Goal: Communication & Community: Answer question/provide support

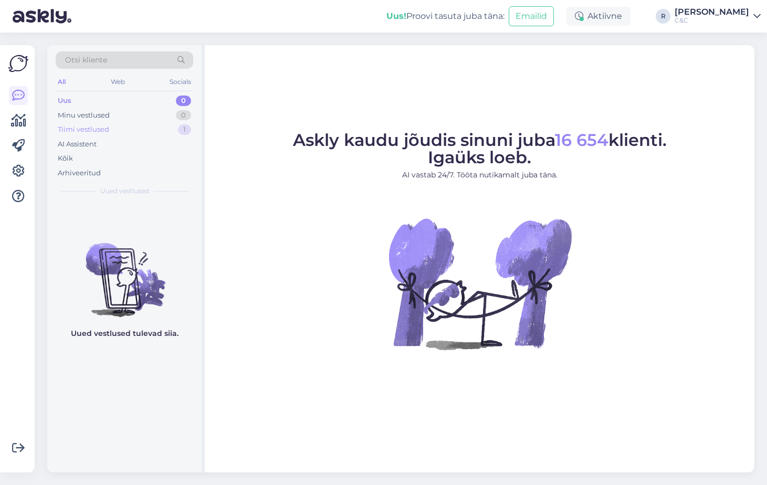
click at [180, 130] on div "1" at bounding box center [184, 129] width 13 height 11
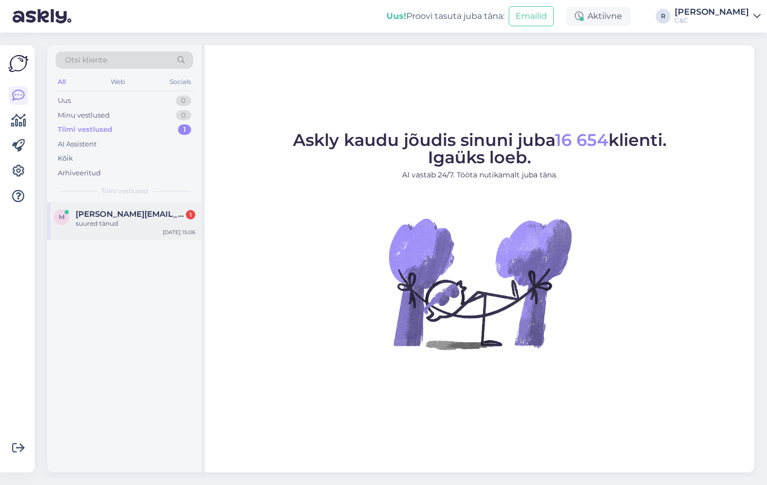
click at [152, 209] on div "m [PERSON_NAME][EMAIL_ADDRESS][DOMAIN_NAME] 1 suured tänud [DATE] 15:06" at bounding box center [124, 221] width 154 height 38
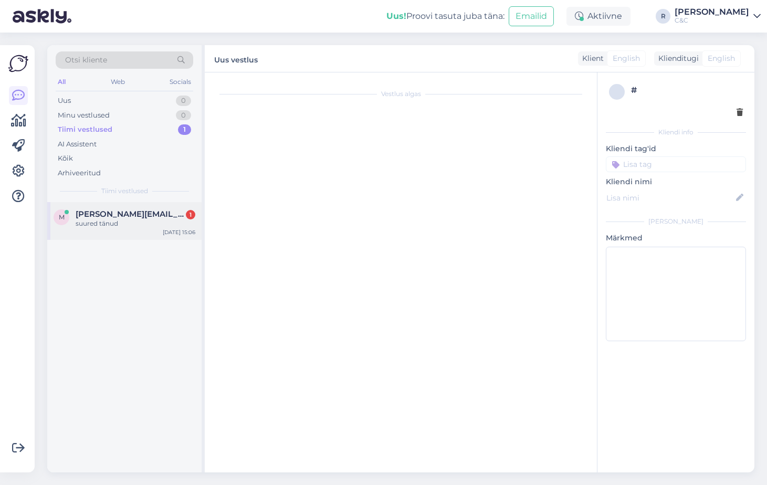
scroll to position [511, 0]
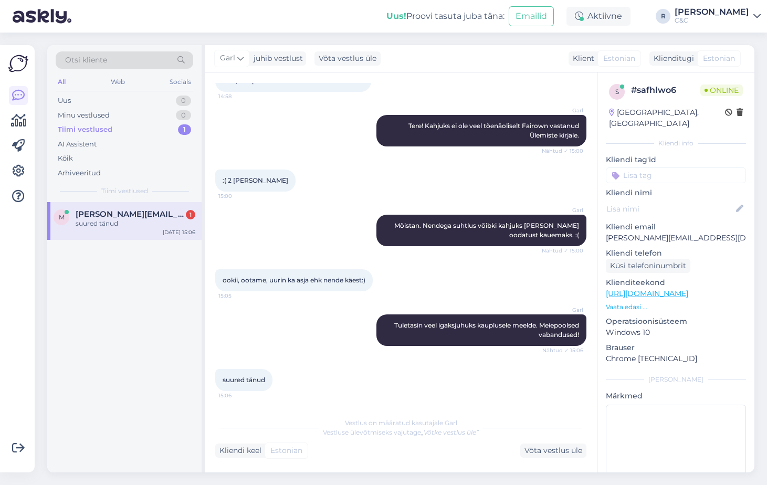
click at [277, 208] on div "Garl Mõistan. Nendega suhtlus võibki kahjuks [PERSON_NAME] oodatust kauemaks. :…" at bounding box center [400, 230] width 371 height 55
click at [303, 341] on div "[PERSON_NAME] veel igaksjuhuks kauplusele meelde. Meiepoolsed vabandused! Nähtu…" at bounding box center [400, 330] width 371 height 55
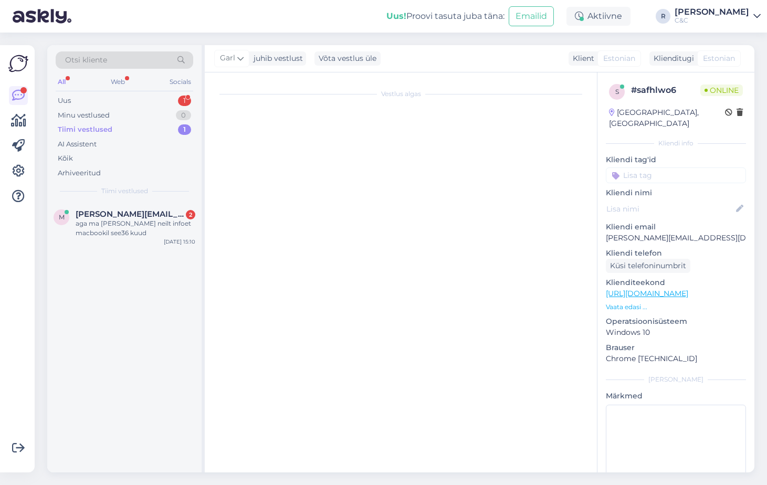
scroll to position [0, 0]
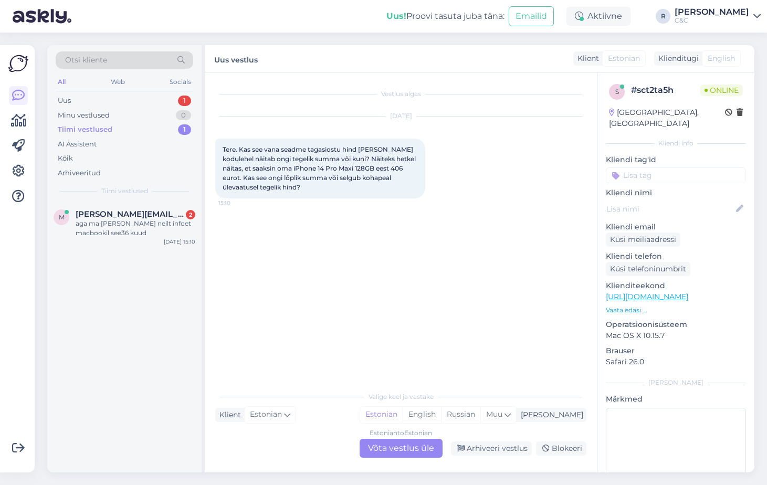
click at [396, 440] on div "Estonian to Estonian Võta vestlus üle" at bounding box center [401, 448] width 83 height 19
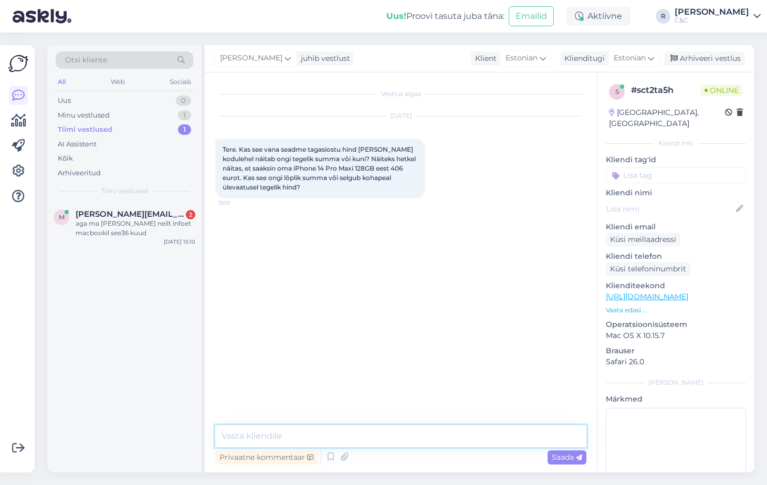
click at [388, 427] on textarea at bounding box center [400, 436] width 371 height 22
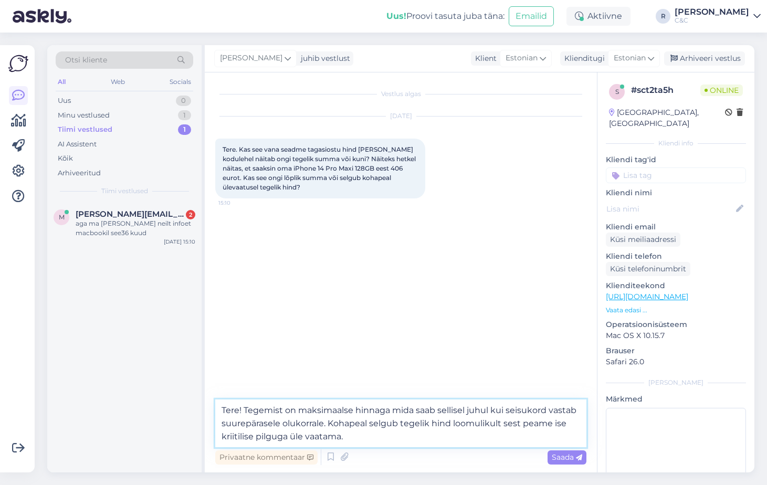
type textarea "Tere! Tegemist on maksimaalse hinnaga mida saab sellisel juhul kui seisukord va…"
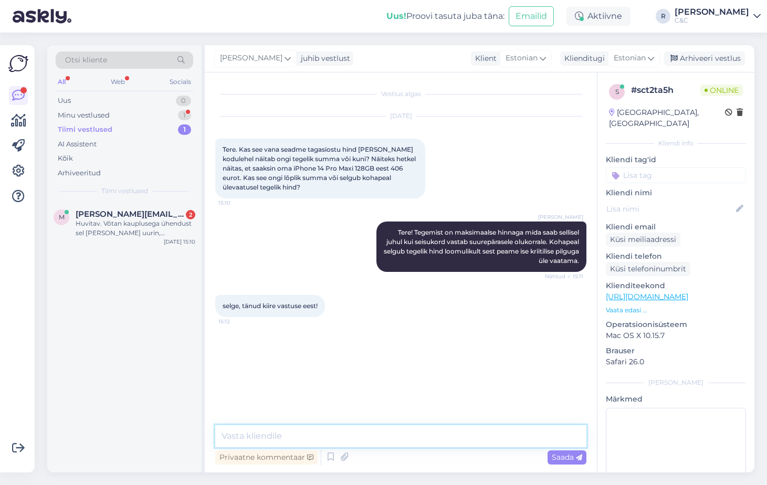
click at [408, 428] on textarea at bounding box center [400, 436] width 371 height 22
type textarea "Ikka, head! :)"
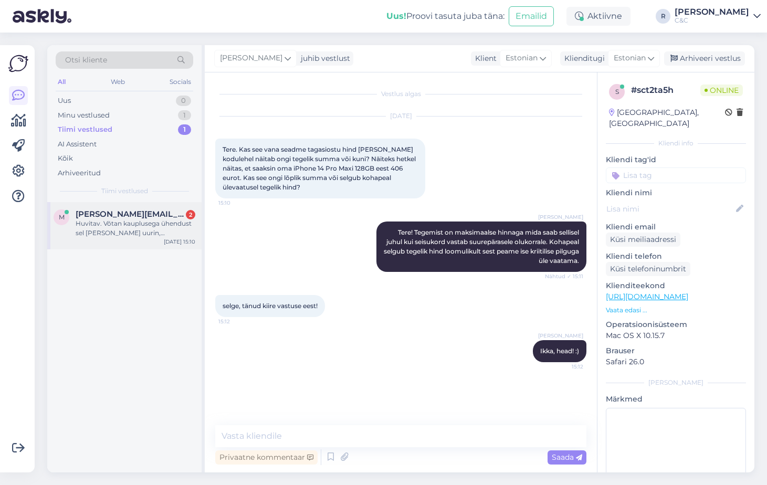
click at [172, 237] on div "Huvitav. Võtan kauplusega ühendust sel [PERSON_NAME] uurin, [PERSON_NAME] ole k…" at bounding box center [136, 228] width 120 height 19
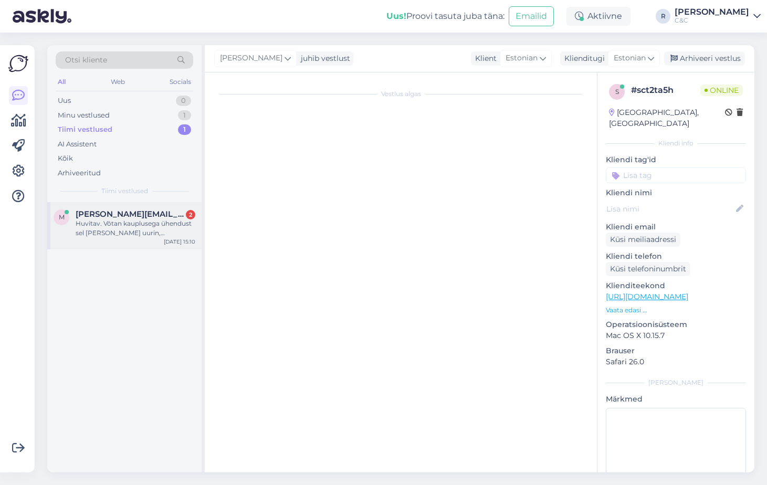
scroll to position [665, 0]
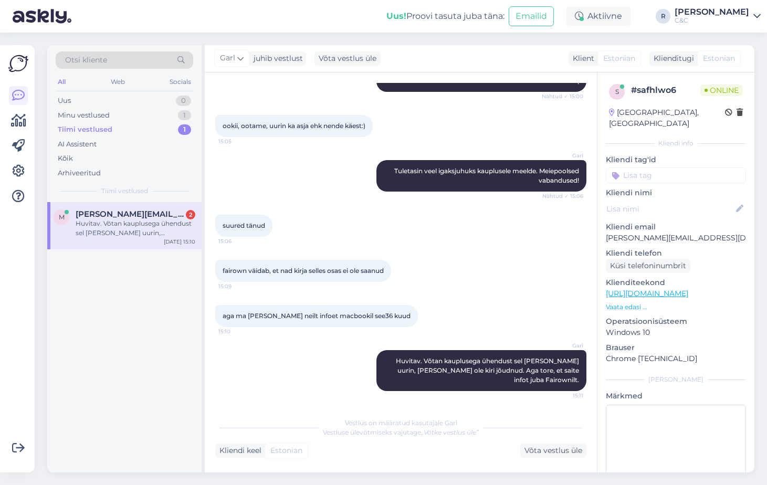
click at [535, 210] on div "suured tänud 15:06" at bounding box center [400, 225] width 371 height 45
click at [185, 116] on div "1" at bounding box center [184, 115] width 13 height 11
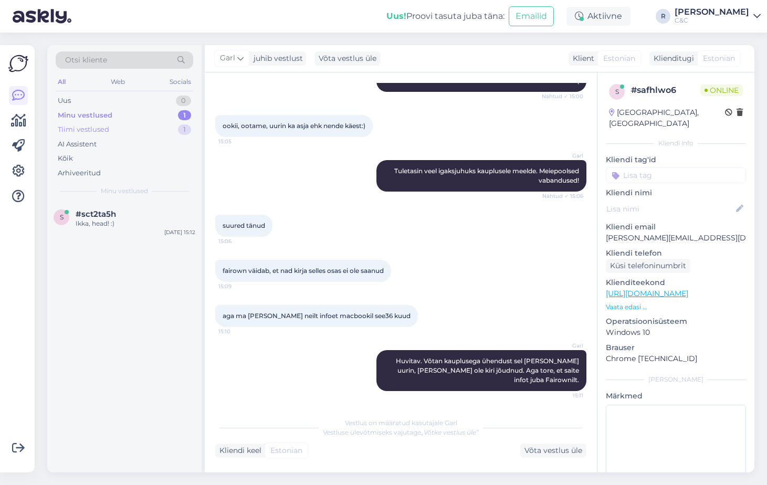
click at [178, 129] on div "1" at bounding box center [184, 129] width 13 height 11
click at [170, 114] on div "Minu vestlused 1" at bounding box center [125, 115] width 138 height 15
click at [150, 219] on div "Ikka, head! :)" at bounding box center [136, 223] width 120 height 9
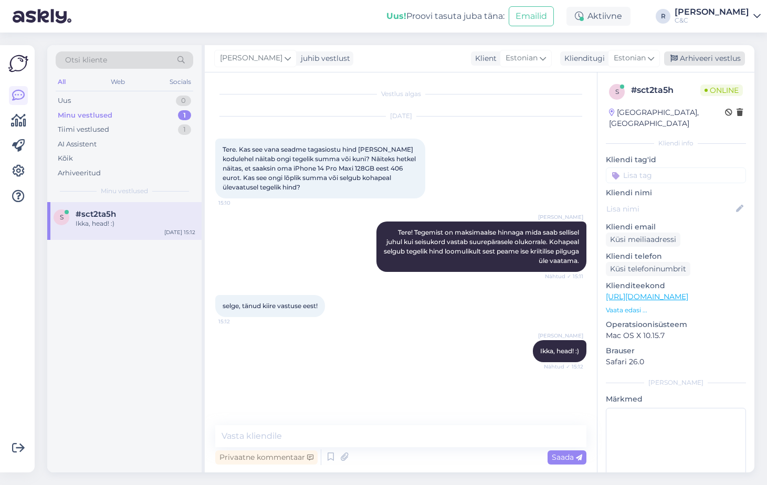
click at [692, 55] on div "Arhiveeri vestlus" at bounding box center [704, 58] width 81 height 14
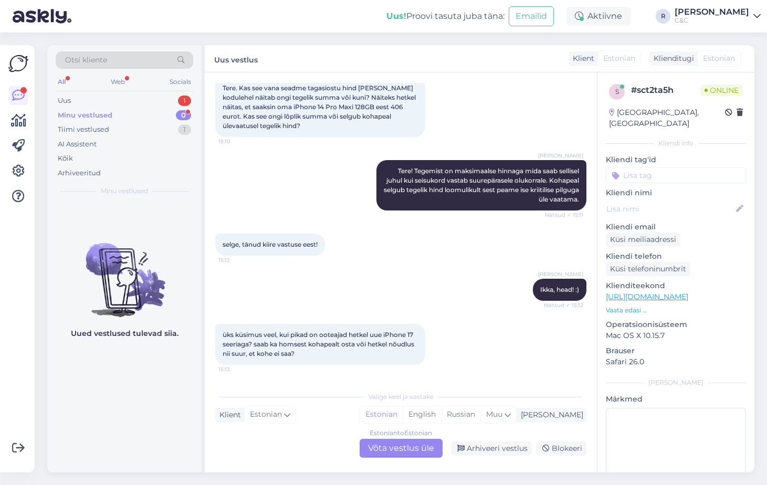
click at [420, 442] on div "Estonian to Estonian Võta vestlus üle" at bounding box center [401, 448] width 83 height 19
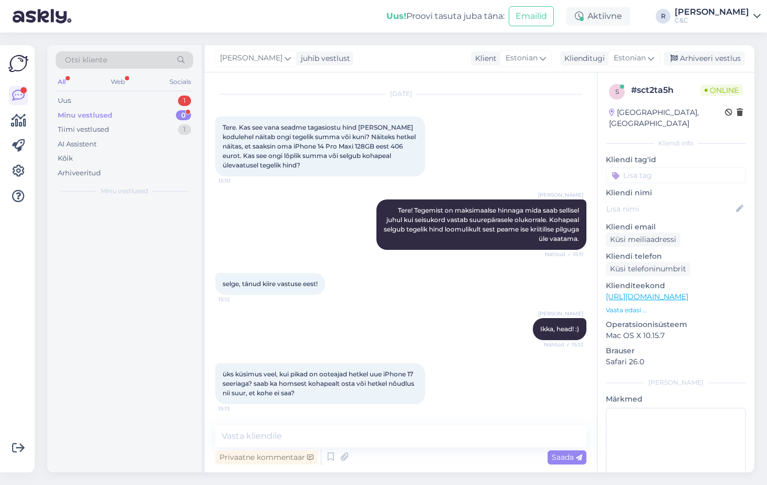
scroll to position [22, 0]
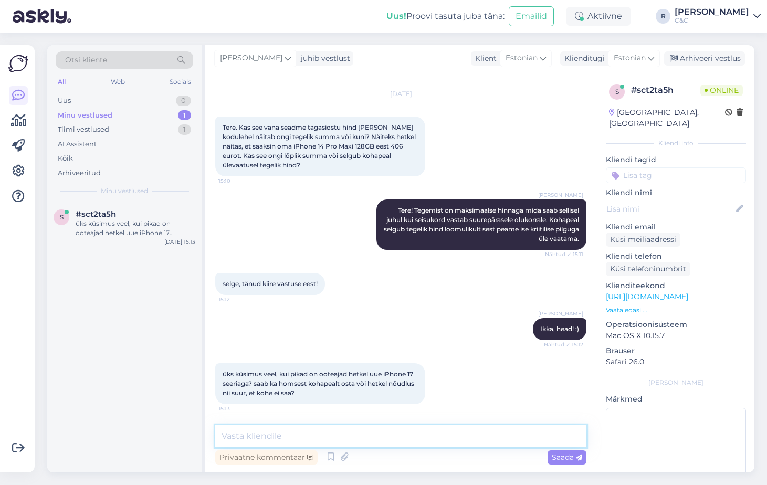
click at [411, 442] on textarea at bounding box center [400, 436] width 371 height 22
click at [411, 444] on textarea at bounding box center [400, 436] width 371 height 22
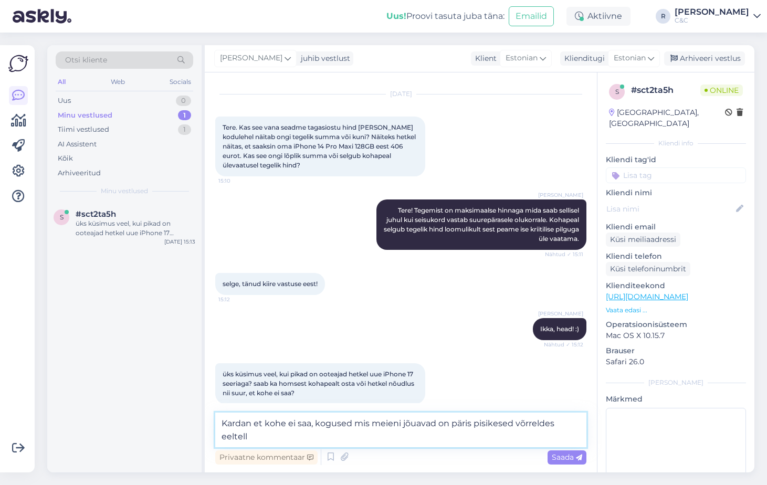
scroll to position [35, 0]
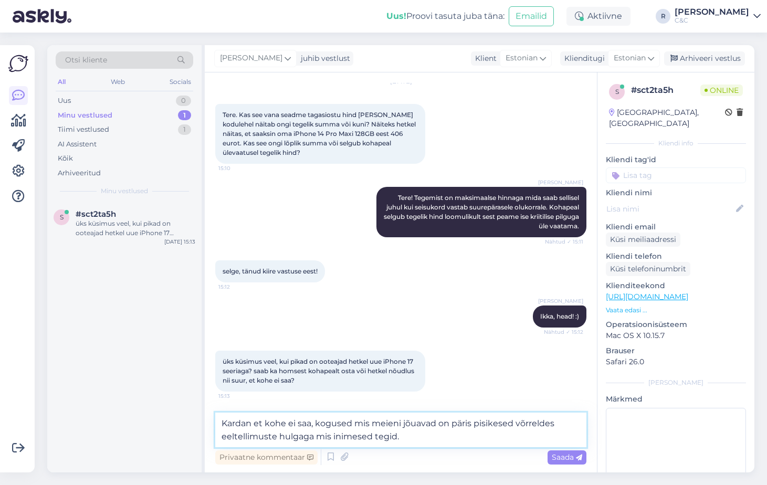
type textarea "Kardan et kohe ei saa, kogused mis meieni jõuavad on päris pisikesed võrreldes …"
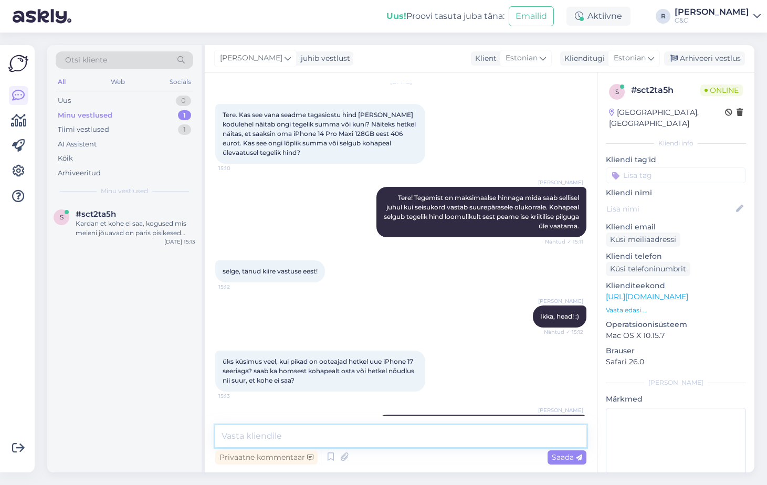
scroll to position [86, 0]
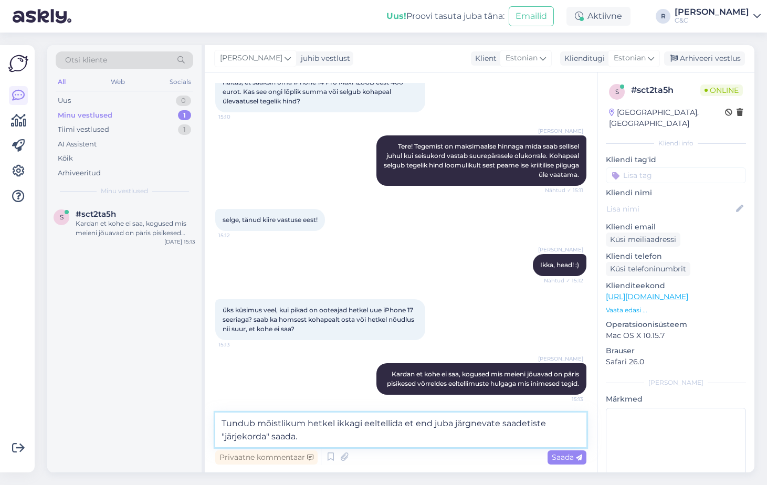
type textarea "Tundub mõistlikum hetkel ikkagi eeltellida et end juba järgnevate saadetiste "j…"
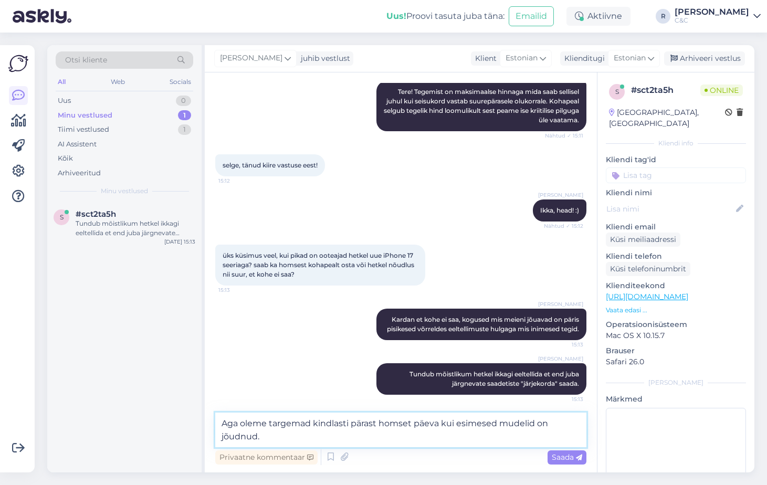
type textarea "Aga oleme targemad kindlasti pärast homset päeva kui esimesed mudelid on jõudnu…"
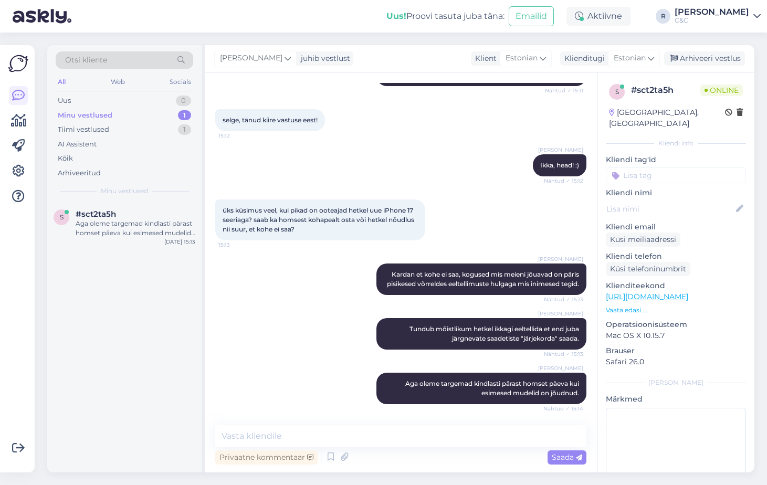
scroll to position [269, 0]
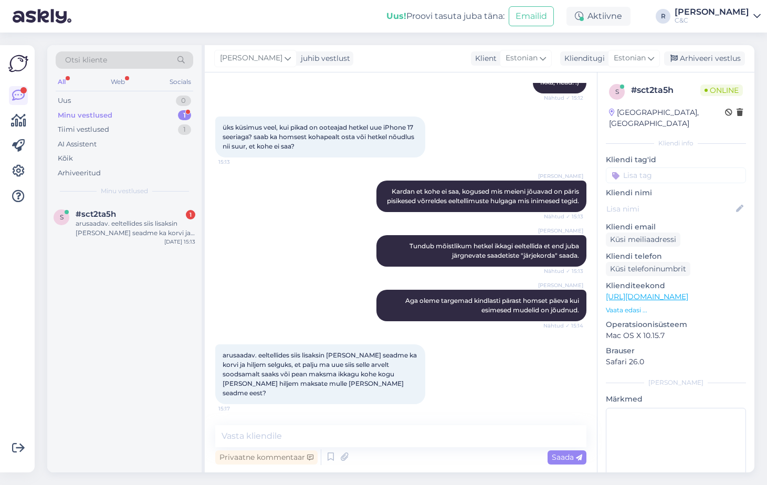
click at [157, 309] on div "s #sct2ta5h 1 arusaadav. eeltellides siis lisaksin [PERSON_NAME] seadme ka korv…" at bounding box center [124, 337] width 154 height 270
click at [378, 443] on textarea at bounding box center [400, 436] width 371 height 22
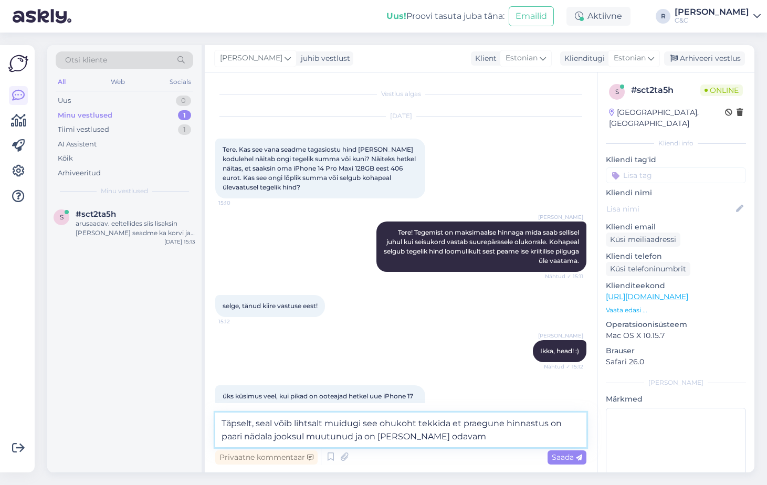
scroll to position [281, 0]
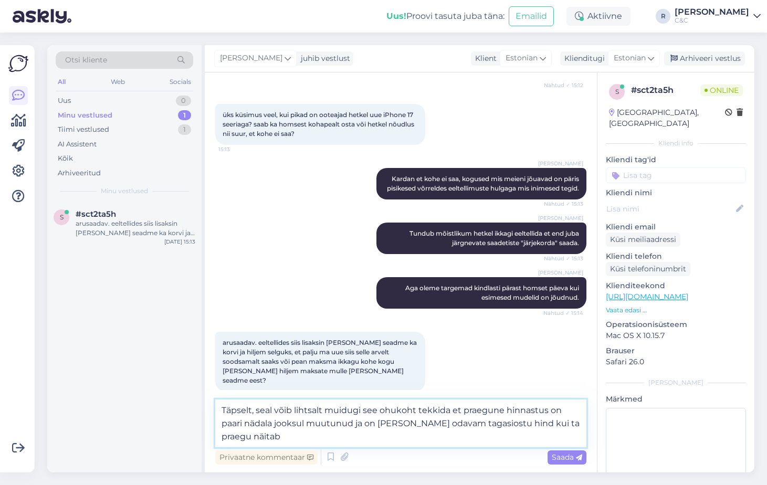
type textarea "Täpselt, seal võib lihtsalt muidugi see ohukoht tekkida et praegune hinnastus o…"
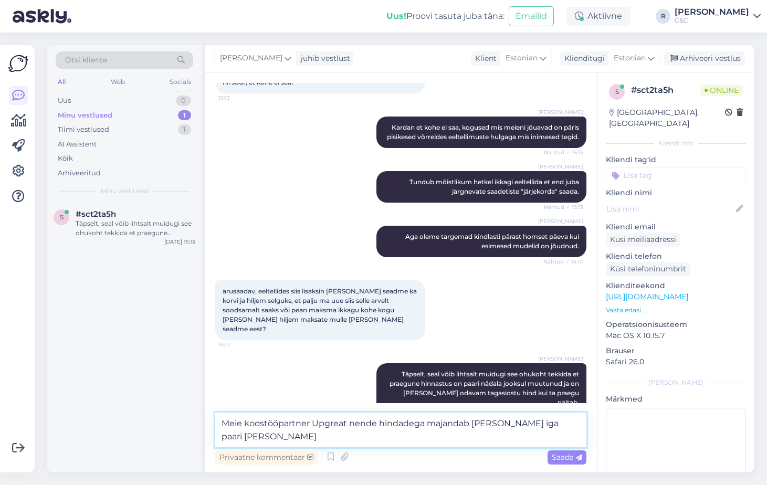
scroll to position [345, 0]
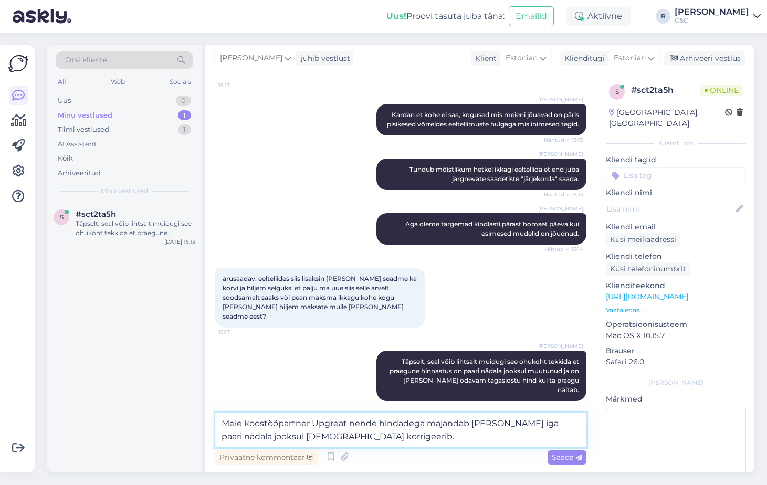
type textarea "Meie koostööpartner Upgreat nende hindadega majandab [PERSON_NAME] iga paari nä…"
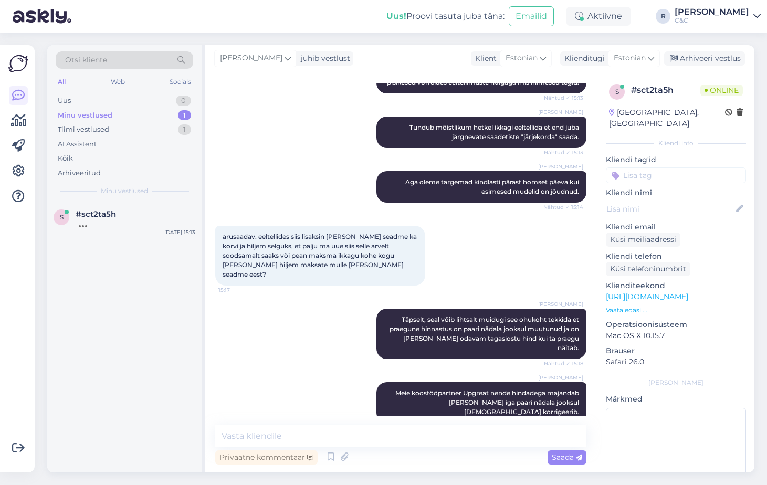
scroll to position [433, 0]
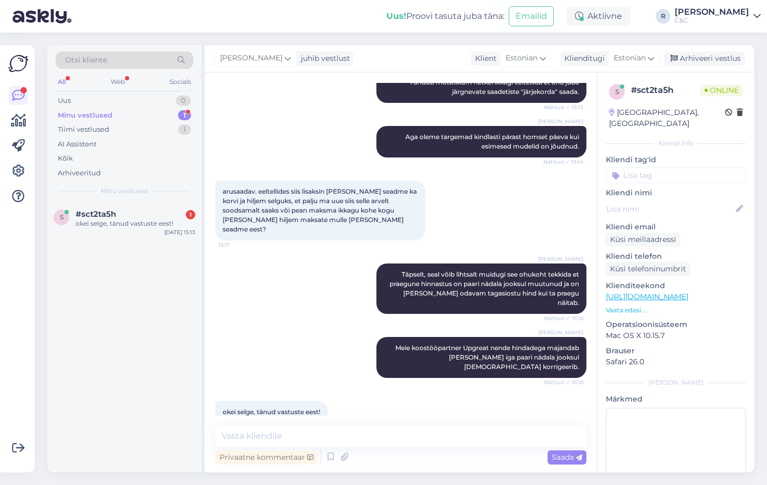
click at [456, 197] on div "arusaadav. eeltellides siis lisaksin [PERSON_NAME] seadme ka korvi ja hiljem se…" at bounding box center [400, 210] width 371 height 83
click at [705, 68] on div "[PERSON_NAME] juhib vestlust Klient [DEMOGRAPHIC_DATA] Klienditugi Estonian Arh…" at bounding box center [480, 58] width 550 height 27
click at [701, 61] on div "Arhiveeri vestlus" at bounding box center [704, 58] width 81 height 14
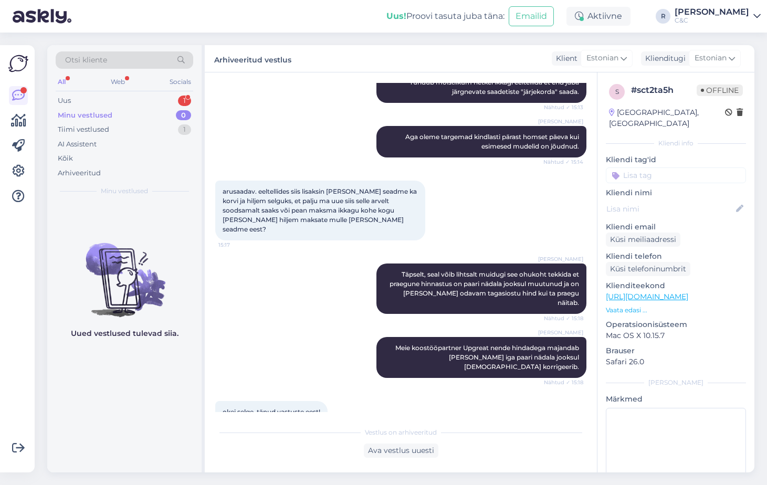
scroll to position [0, 0]
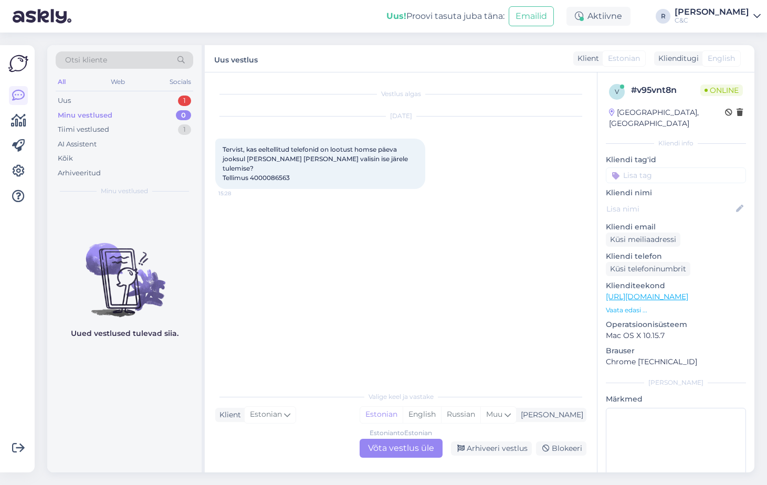
click at [386, 444] on div "Estonian to Estonian Võta vestlus üle" at bounding box center [401, 448] width 83 height 19
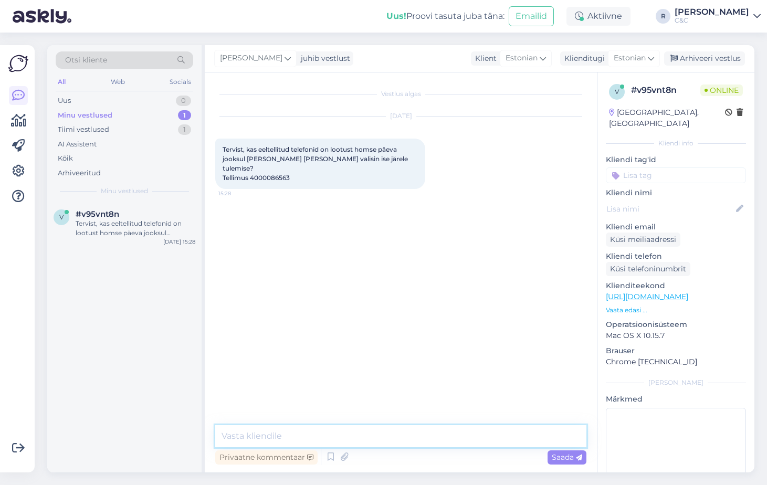
click at [453, 432] on textarea at bounding box center [400, 436] width 371 height 22
click at [331, 456] on icon at bounding box center [330, 457] width 13 height 16
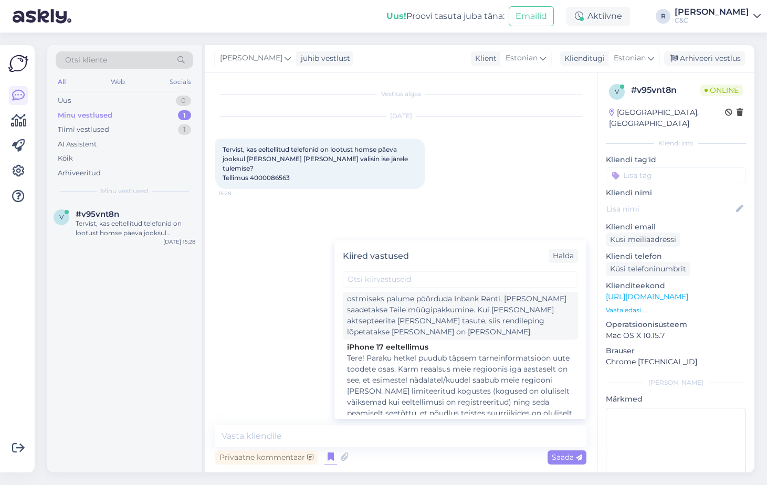
scroll to position [420, 0]
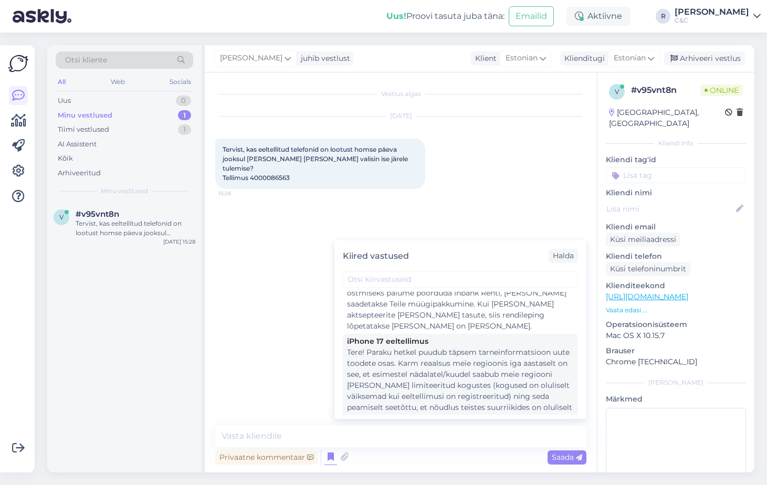
click at [433, 370] on div "Tere! Paraku hetkel puudub täpsem tarneinformatsioon uute toodete osas. Karm re…" at bounding box center [460, 424] width 227 height 154
type textarea "Tere! Paraku hetkel puudub täpsem tarneinformatsioon uute toodete osas. Karm re…"
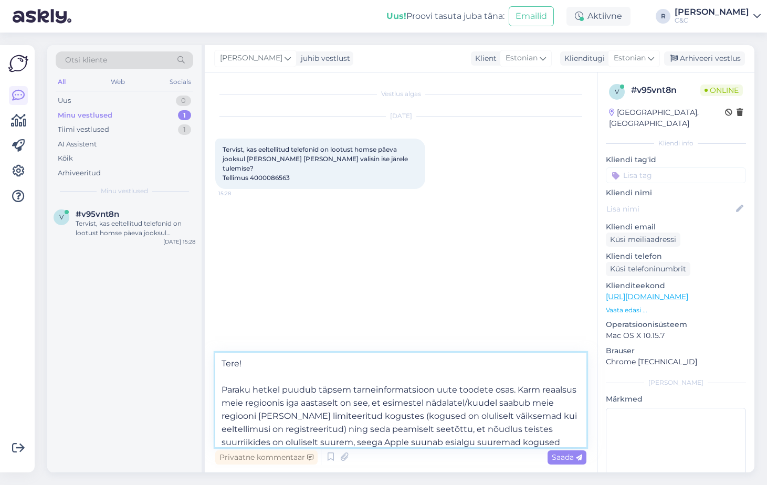
click at [426, 405] on textarea "Tere! Paraku hetkel puudub täpsem tarneinformatsioon uute toodete osas. Karm re…" at bounding box center [400, 400] width 371 height 95
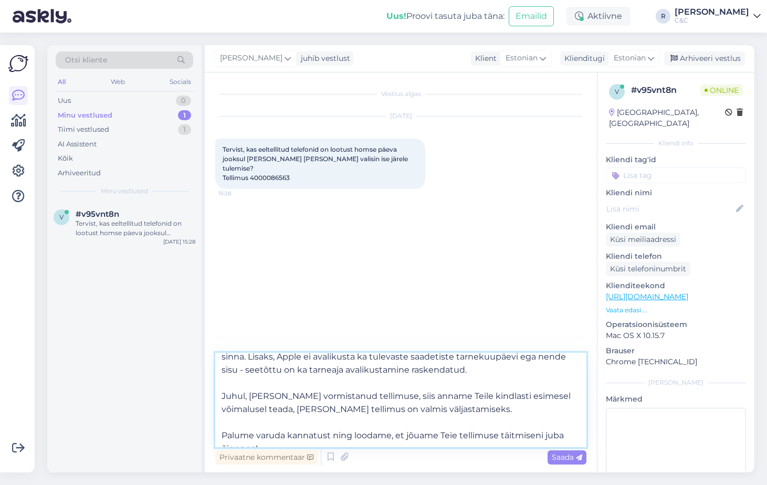
scroll to position [111, 0]
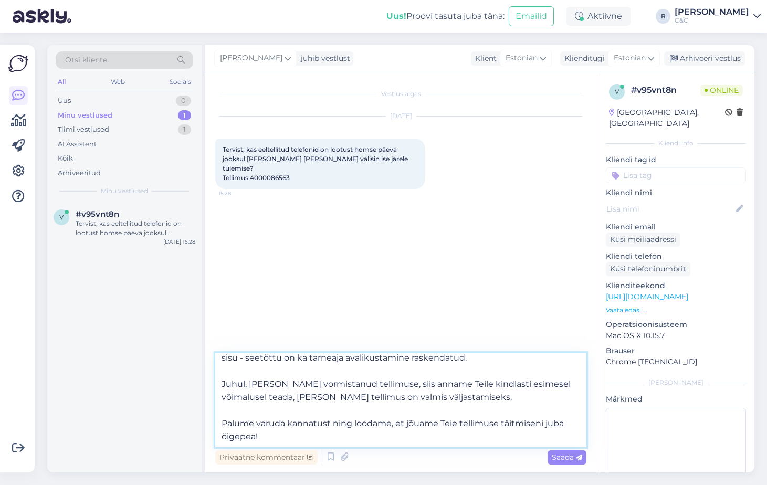
click at [426, 405] on textarea "Tere! Paraku hetkel puudub täpsem tarneinformatsioon uute toodete osas. Karm re…" at bounding box center [400, 400] width 371 height 95
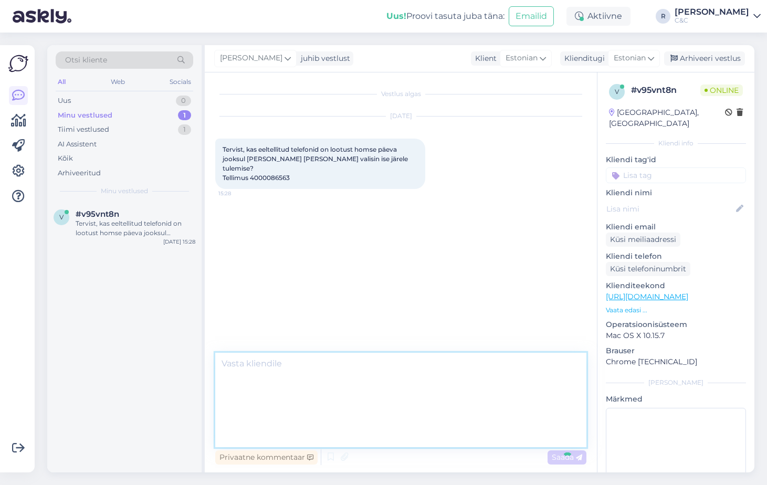
scroll to position [0, 0]
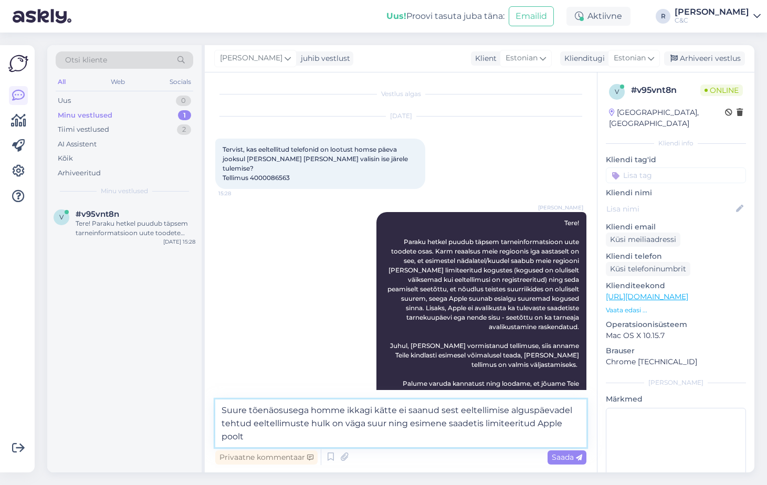
type textarea "Suure tõenäosusega homme ikkagi kätte ei saanud sest eeltellimise alguspäevadel…"
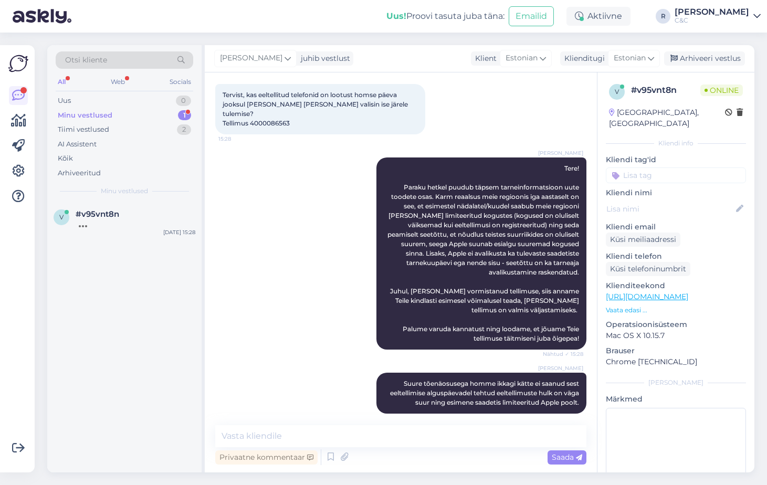
scroll to position [100, 0]
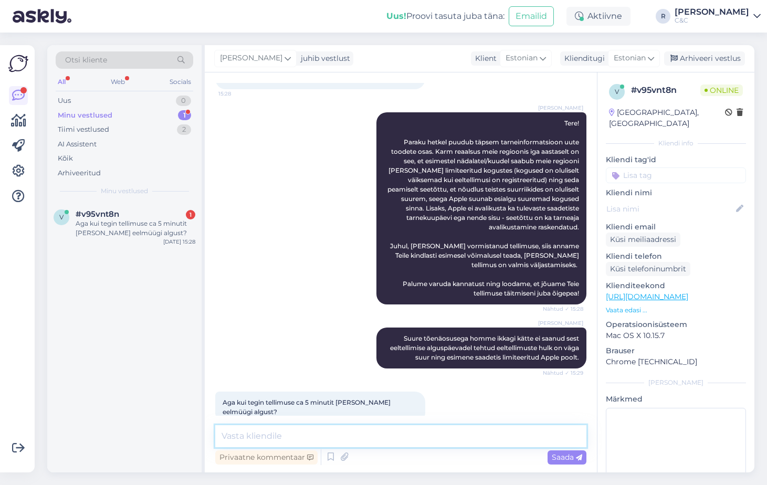
click at [332, 434] on textarea at bounding box center [400, 436] width 371 height 22
type textarea "K"
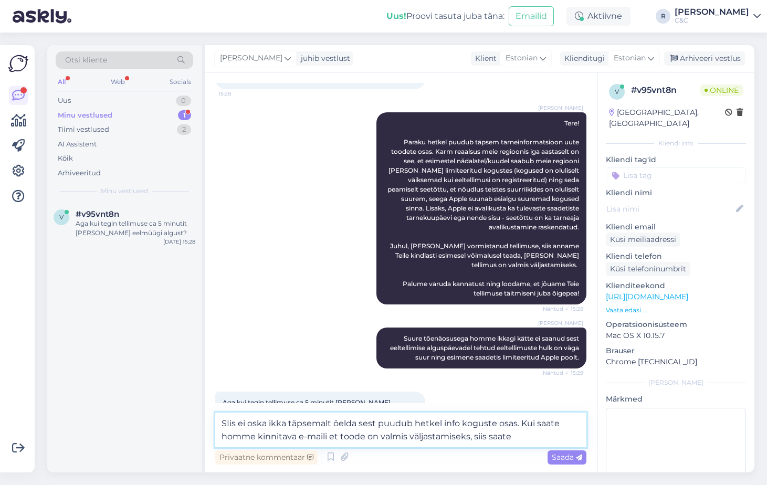
type textarea "SIis ei oska ikka täpsemalt öelda sest puudub hetkel info koguste osas. Kui saa…"
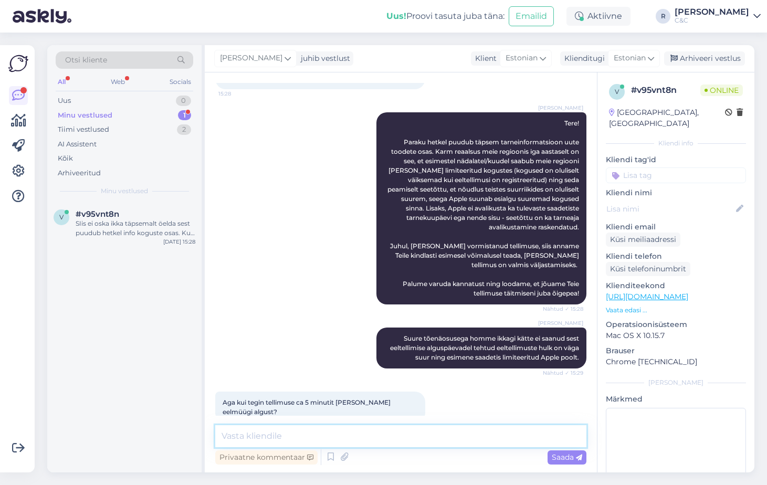
scroll to position [164, 0]
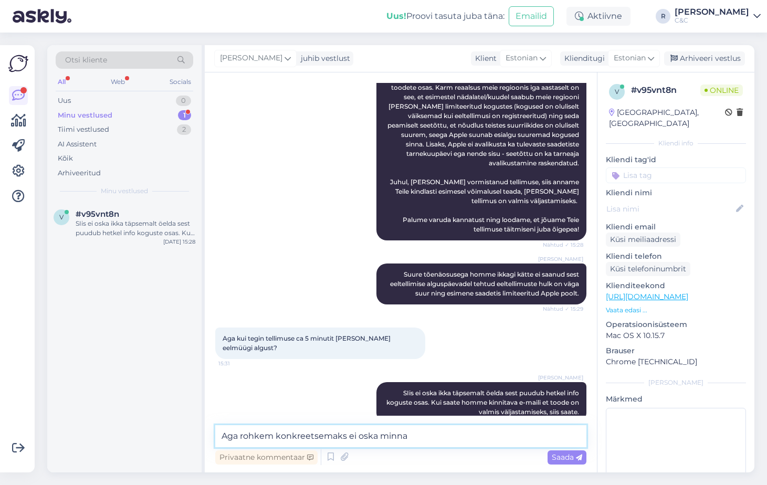
type textarea "Aga rohkem konkreetsemaks ei oska minna."
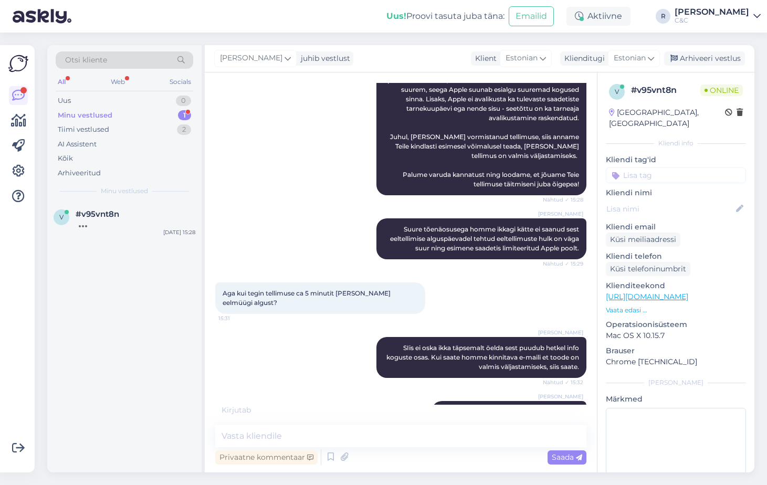
scroll to position [254, 0]
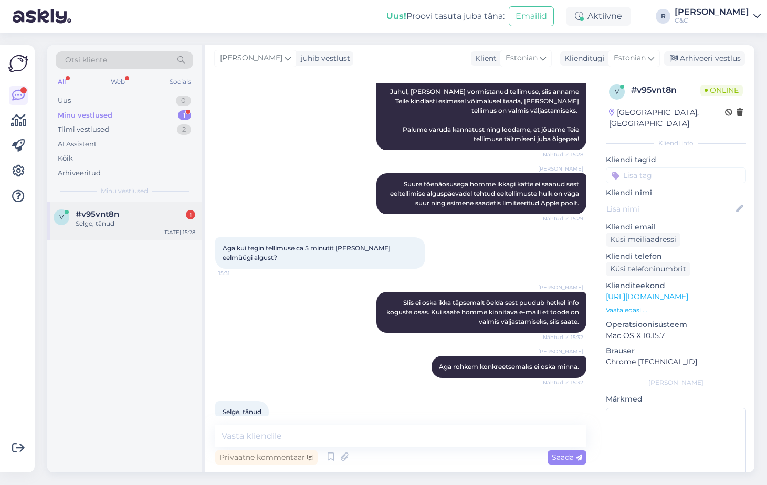
click at [186, 219] on div "Selge, tänud" at bounding box center [136, 223] width 120 height 9
click at [320, 421] on div "Vestlus algas [DATE] Tervist, kas eeltellitud telefonid on lootust homse päeva …" at bounding box center [401, 272] width 392 height 400
click at [316, 427] on textarea at bounding box center [400, 436] width 371 height 22
type textarea "Ikka, head! :)"
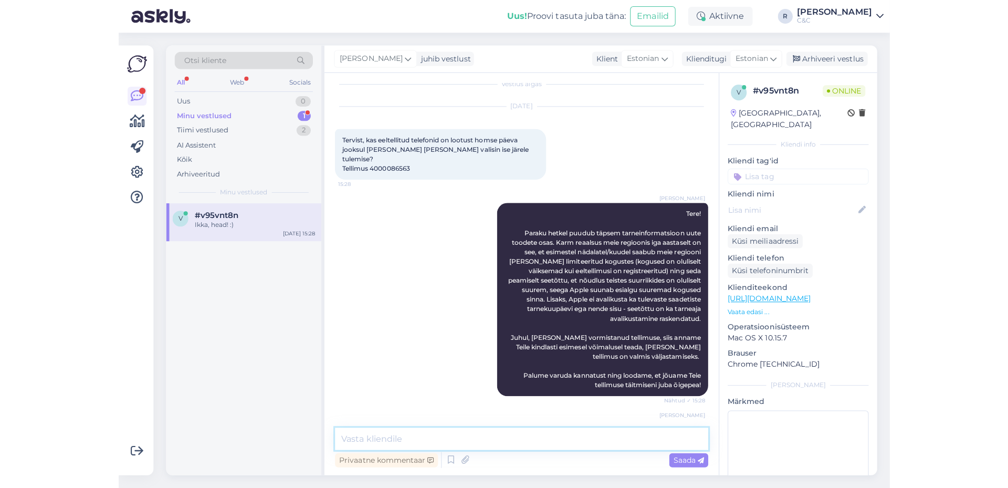
scroll to position [0, 0]
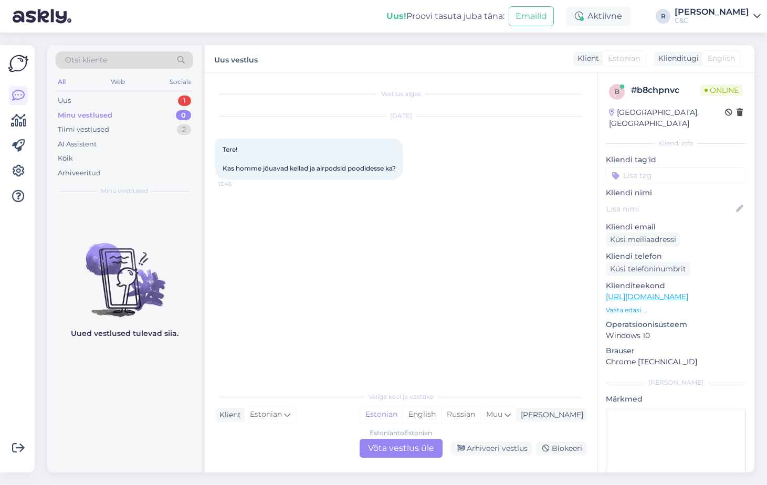
click at [428, 446] on div "Estonian to Estonian Võta vestlus üle" at bounding box center [401, 448] width 83 height 19
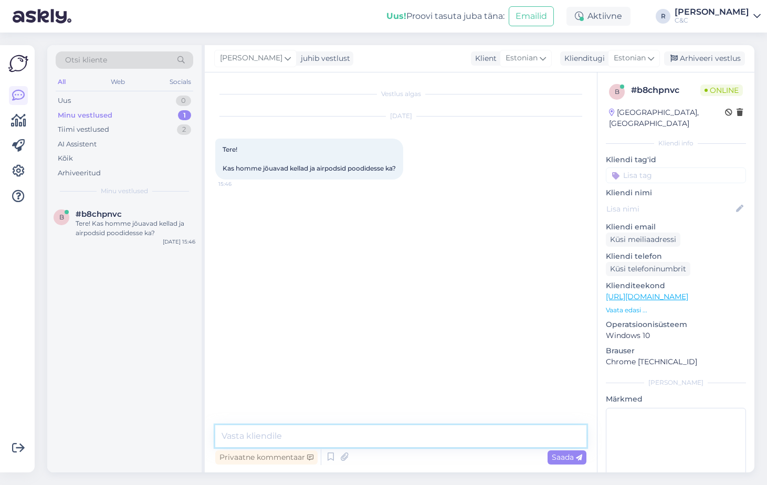
click at [289, 434] on textarea at bounding box center [400, 436] width 371 height 22
type textarea "T"
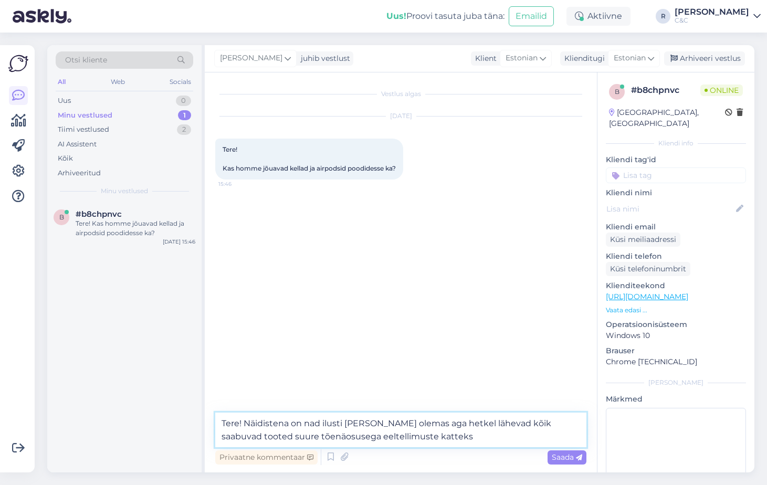
type textarea "Tere! Näidistena on nad ilusti [PERSON_NAME] olemas aga hetkel lähevad kõik saa…"
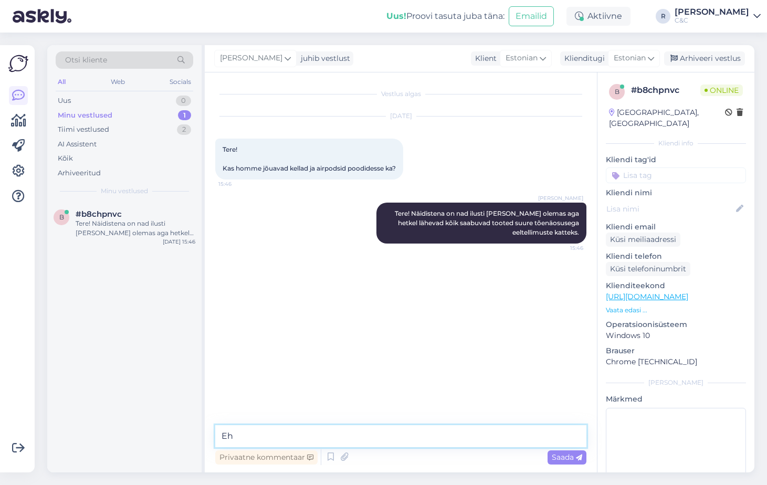
type textarea "E"
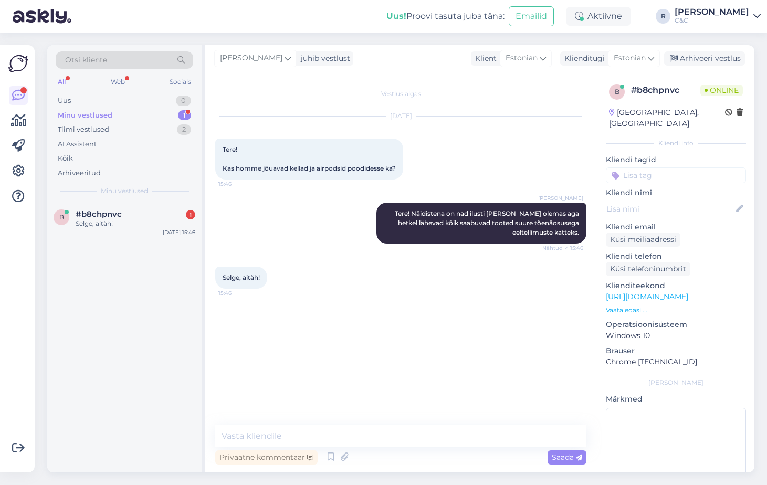
click at [400, 422] on div "Vestlus algas [DATE] Tere! Kas homme jõuavad kellad ja airpodsid poodidesse ka?…" at bounding box center [401, 272] width 392 height 400
drag, startPoint x: 391, startPoint y: 426, endPoint x: 384, endPoint y: 435, distance: 12.0
click at [390, 427] on textarea at bounding box center [400, 436] width 371 height 22
type textarea "Ikka, head"
type textarea "1"
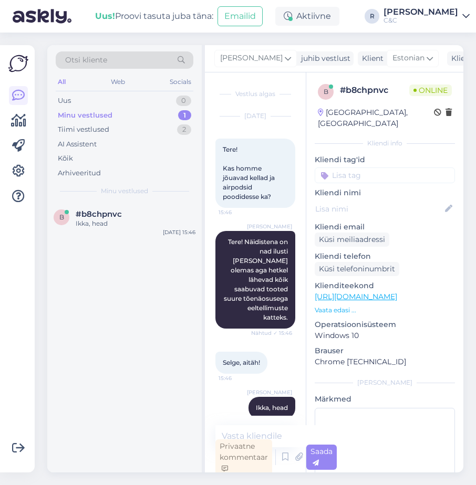
click at [146, 362] on div "b #b8chpnvc Ikka, head [DATE] 15:46" at bounding box center [124, 337] width 154 height 270
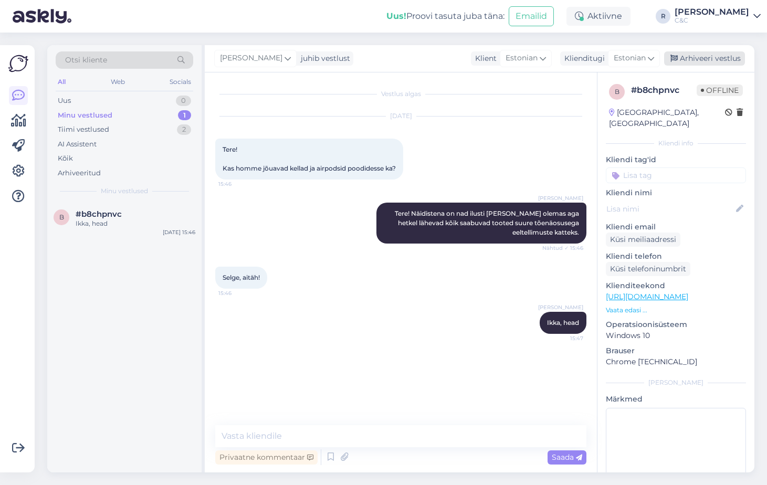
click at [714, 57] on div "Arhiveeri vestlus" at bounding box center [704, 58] width 81 height 14
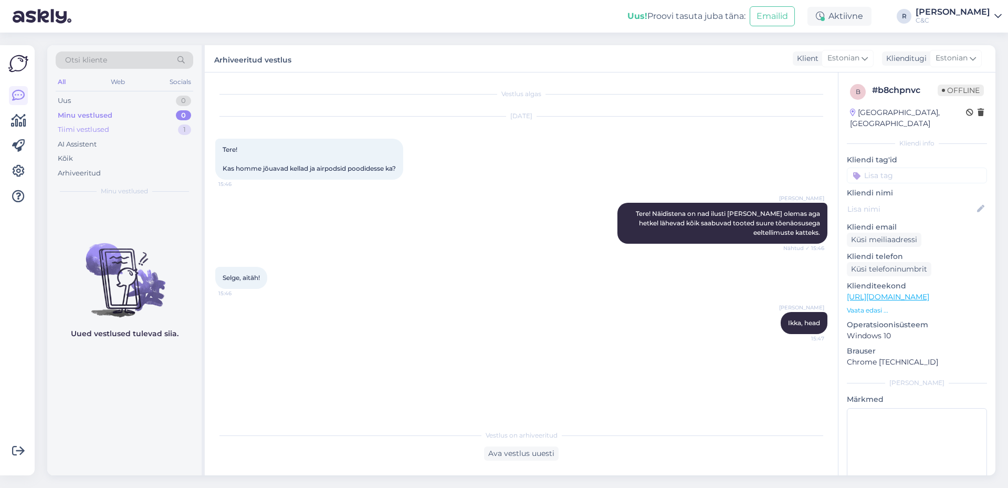
click at [175, 130] on div "Tiimi vestlused 1" at bounding box center [125, 129] width 138 height 15
